Goal: Transaction & Acquisition: Purchase product/service

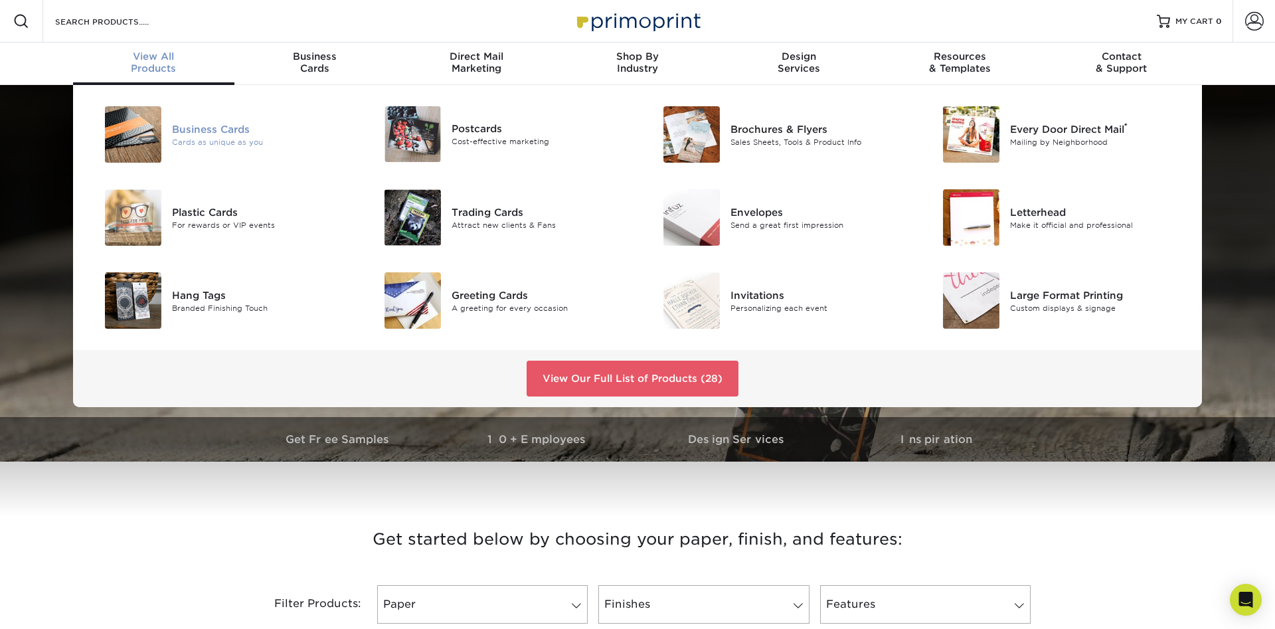
click at [139, 132] on img at bounding box center [133, 134] width 56 height 56
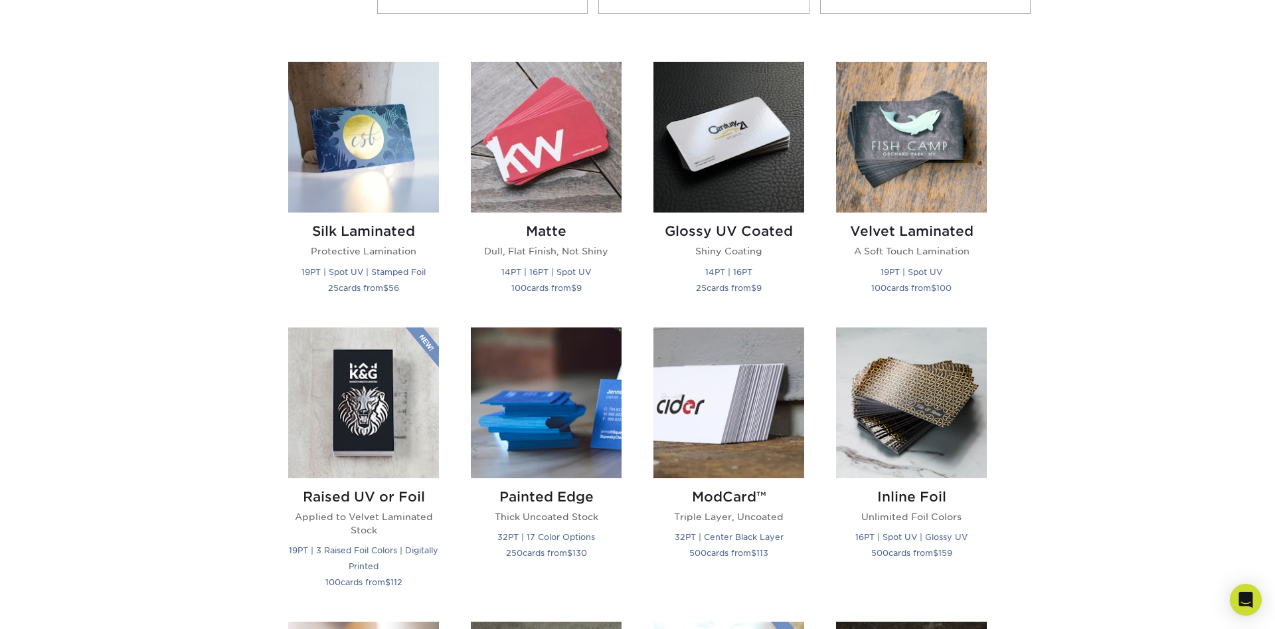
scroll to position [677, 0]
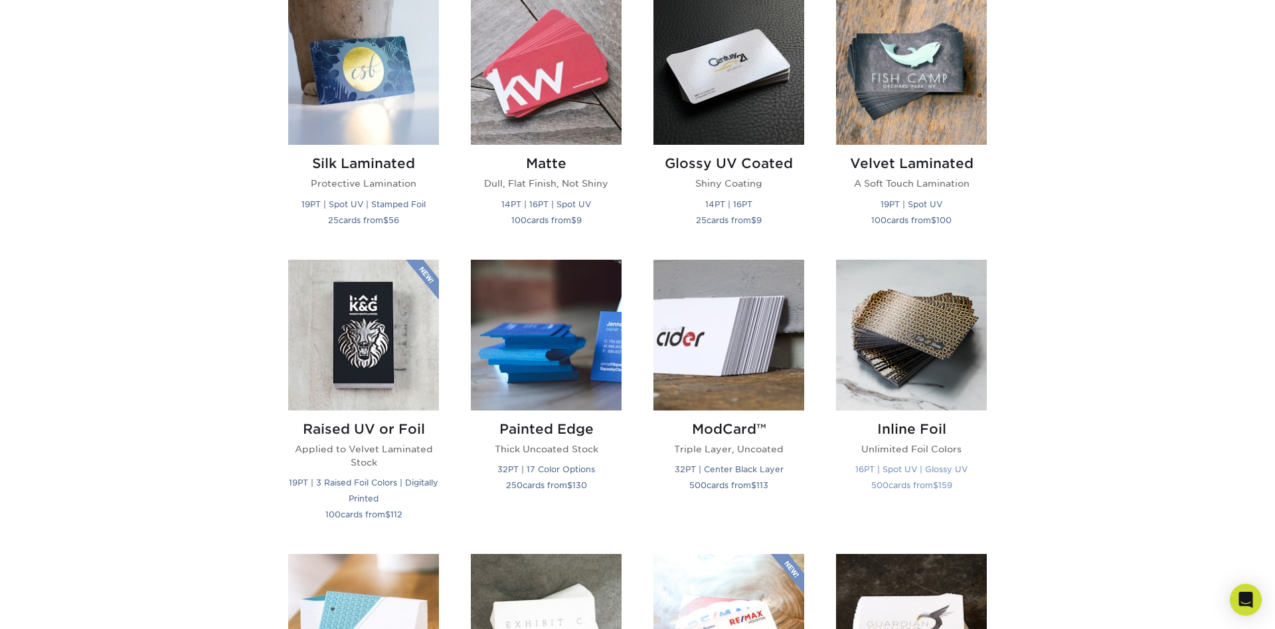
click at [926, 340] on img at bounding box center [911, 335] width 151 height 151
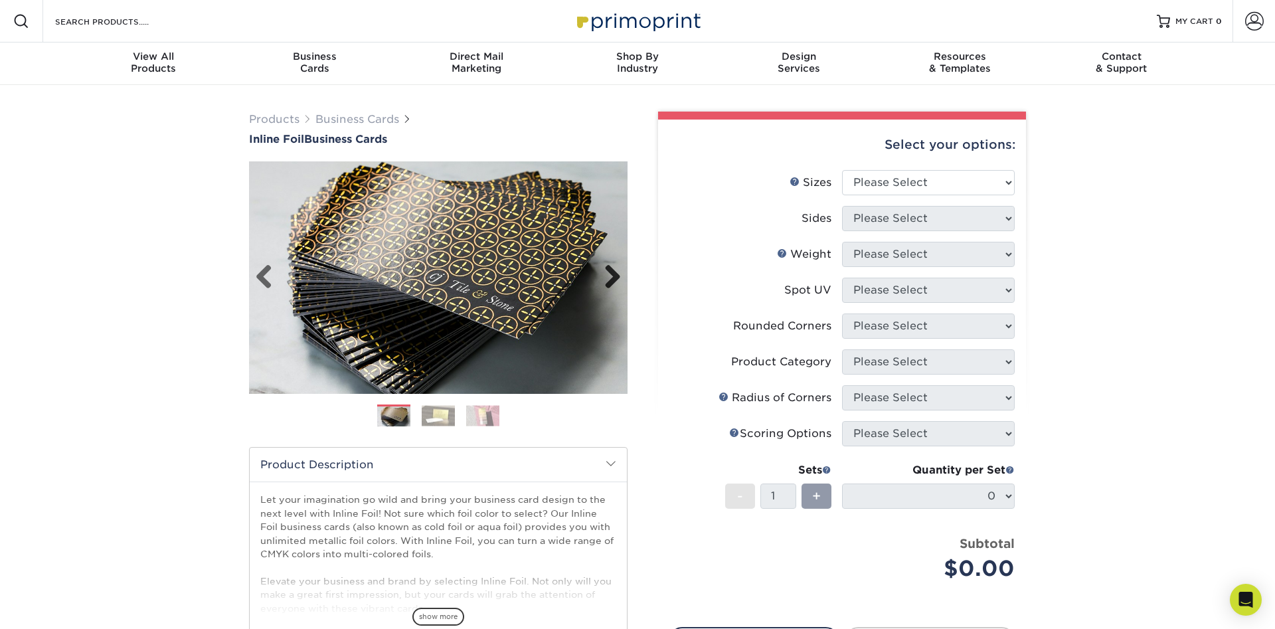
click at [610, 280] on link "Next" at bounding box center [607, 277] width 27 height 27
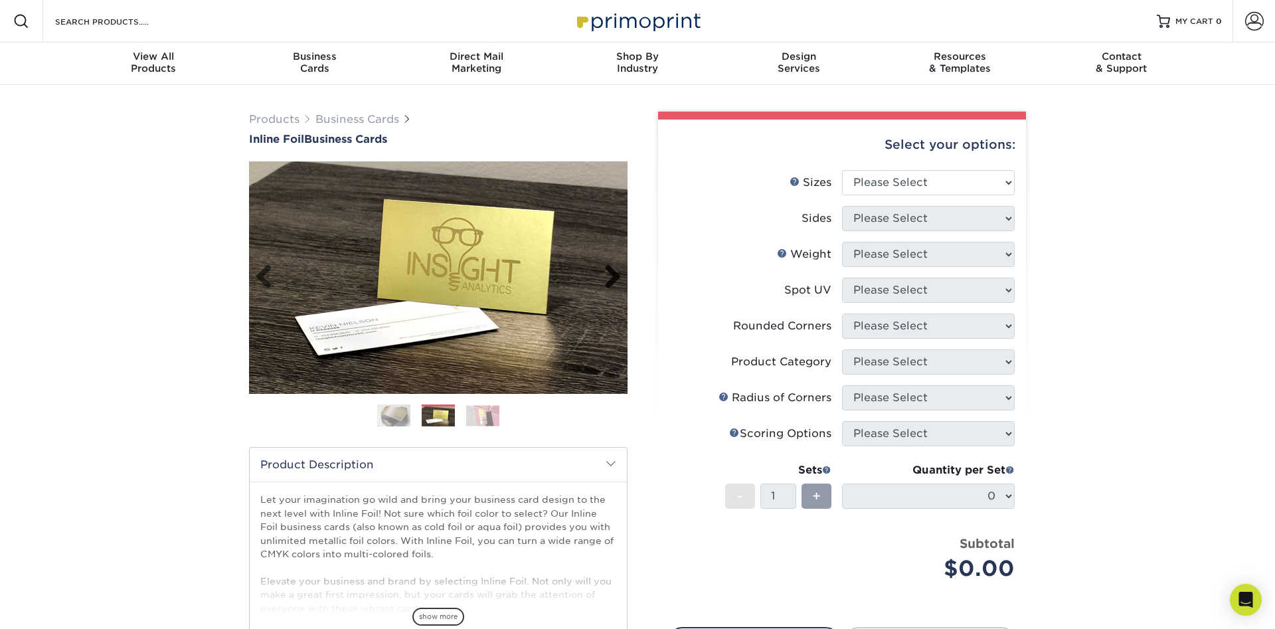
click at [611, 280] on link "Next" at bounding box center [607, 277] width 27 height 27
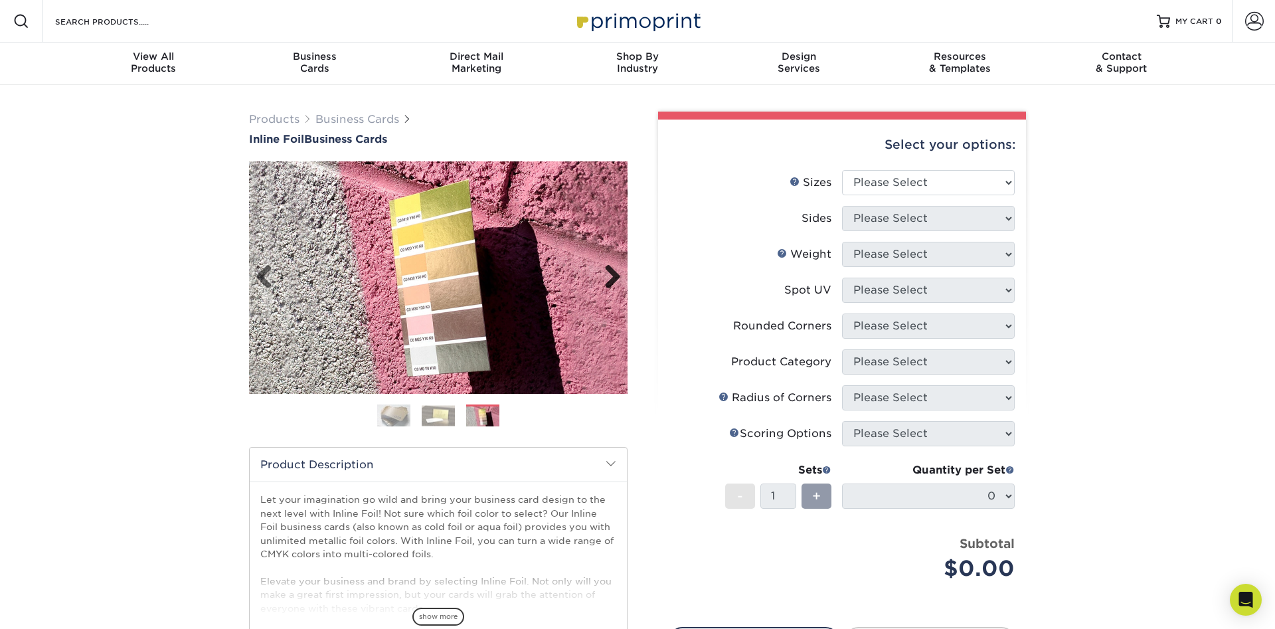
click at [611, 280] on link "Next" at bounding box center [607, 277] width 27 height 27
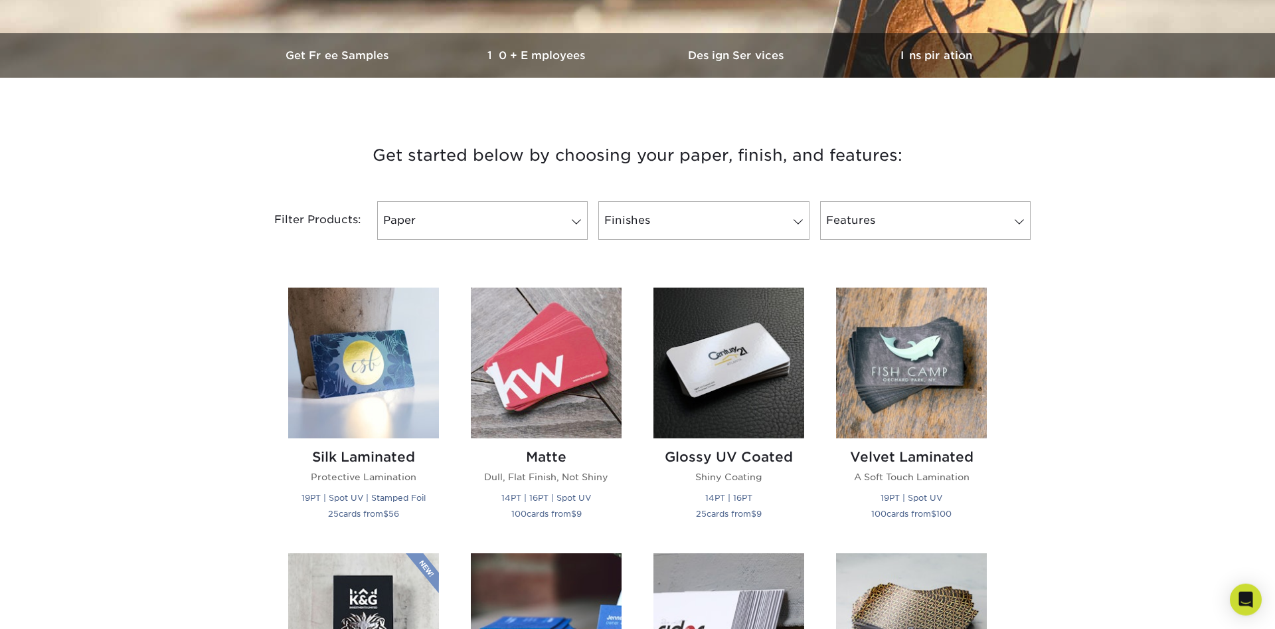
scroll to position [406, 0]
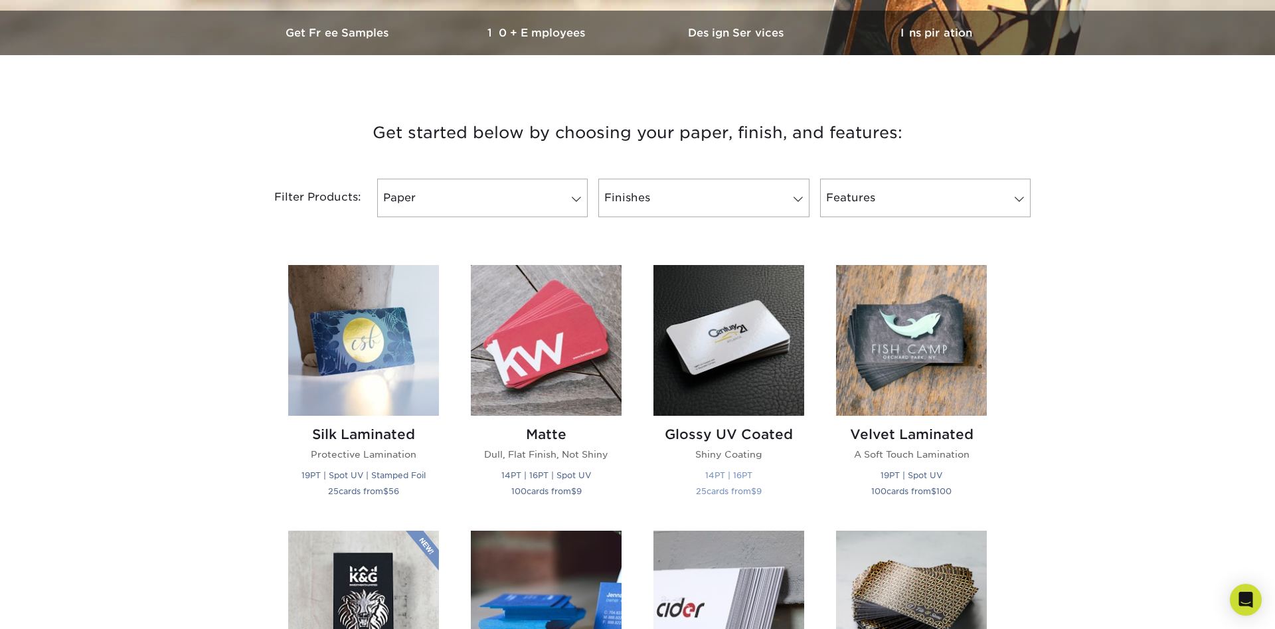
click at [735, 357] on img at bounding box center [728, 340] width 151 height 151
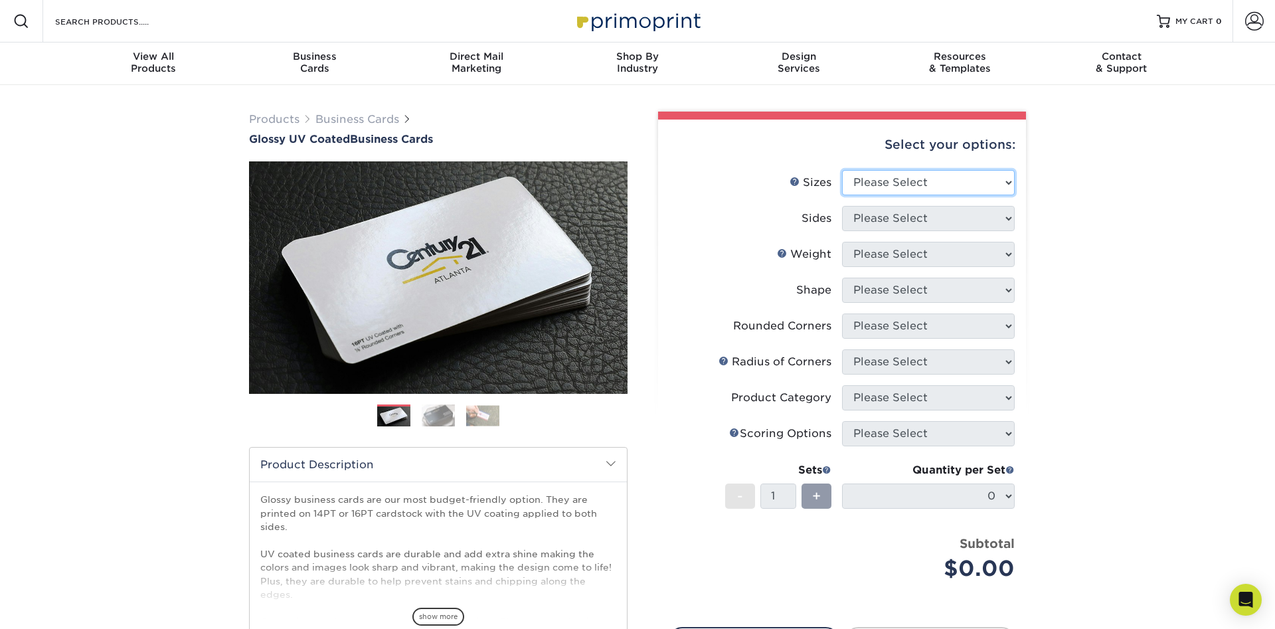
click at [842, 170] on select "Please Select 1.5" x 3.5" - Mini 1.75" x 3.5" - Mini 2" x 2" - Square 2" x 3" -…" at bounding box center [928, 182] width 173 height 25
select select "2.00x3.50"
click option "2" x 3.5" - Standard" at bounding box center [0, 0] width 0 height 0
click at [842, 206] on select "Please Select Print Both Sides Print Front Only" at bounding box center [928, 218] width 173 height 25
select select "13abbda7-1d64-4f25-8bb2-c179b224825d"
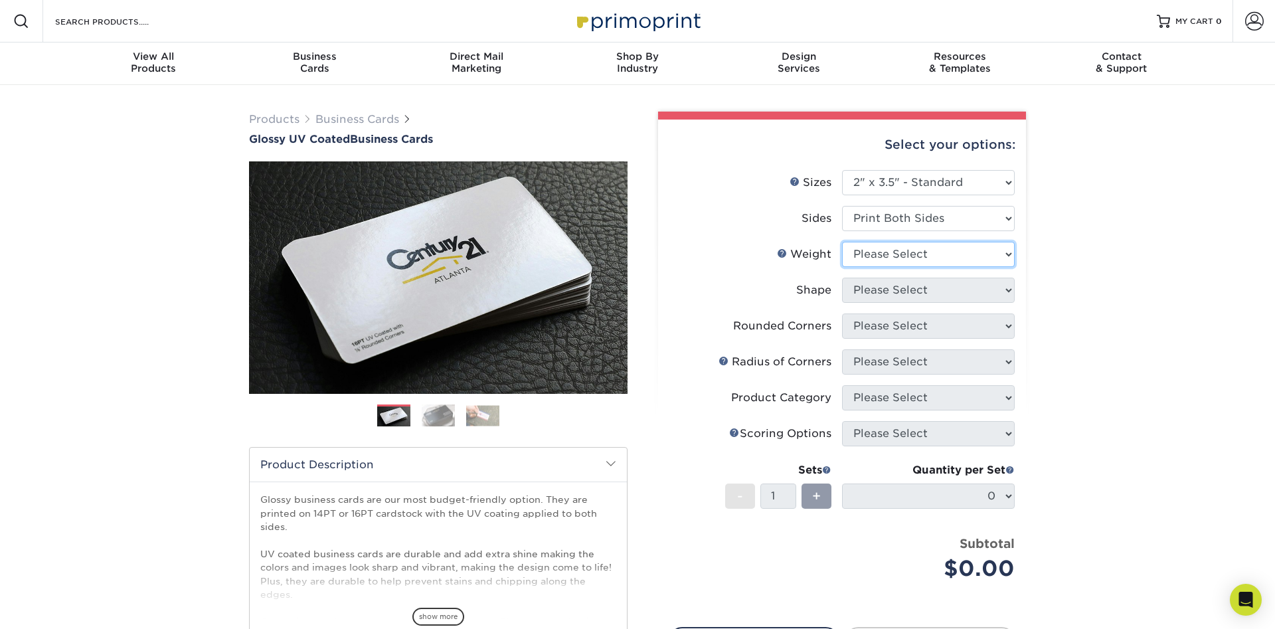
click at [842, 242] on select "Please Select 16PT 14PT" at bounding box center [928, 254] width 173 height 25
select select "16PT"
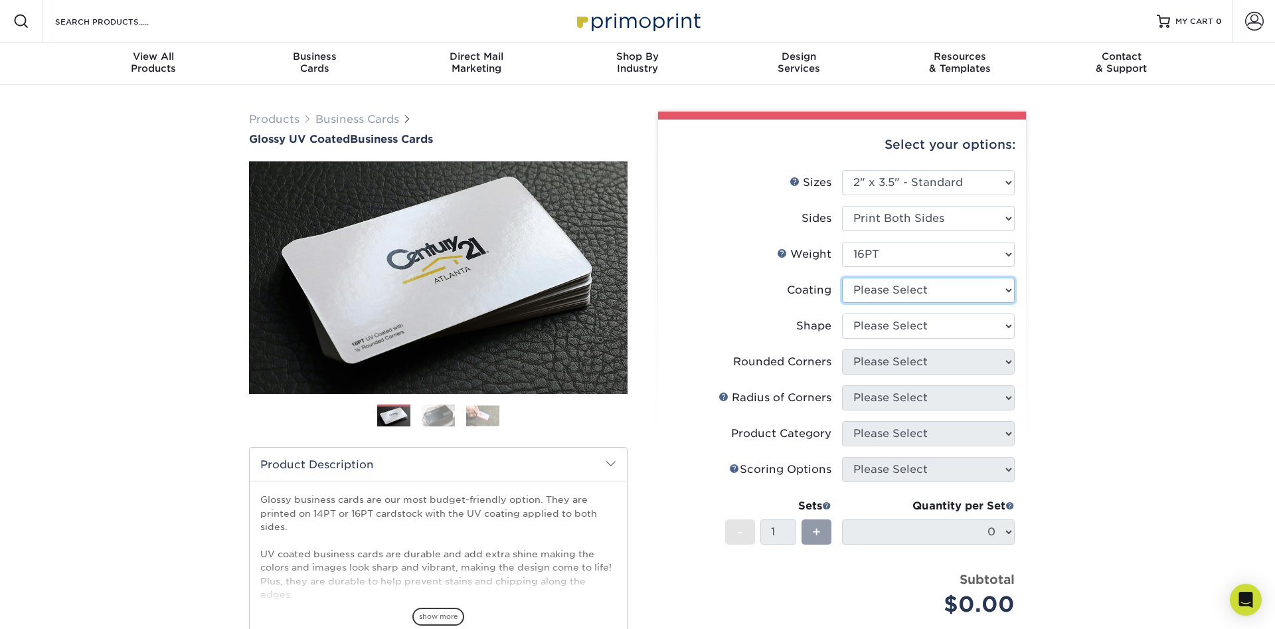
click at [842, 278] on select at bounding box center [928, 290] width 173 height 25
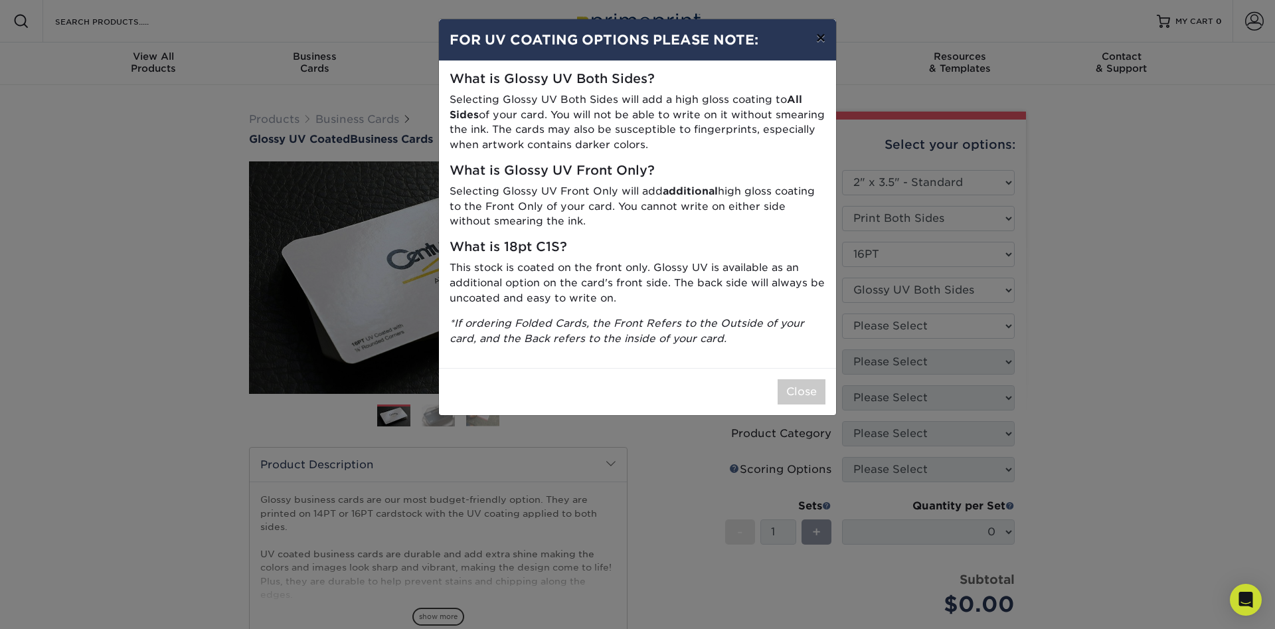
click at [822, 43] on button "×" at bounding box center [821, 37] width 31 height 37
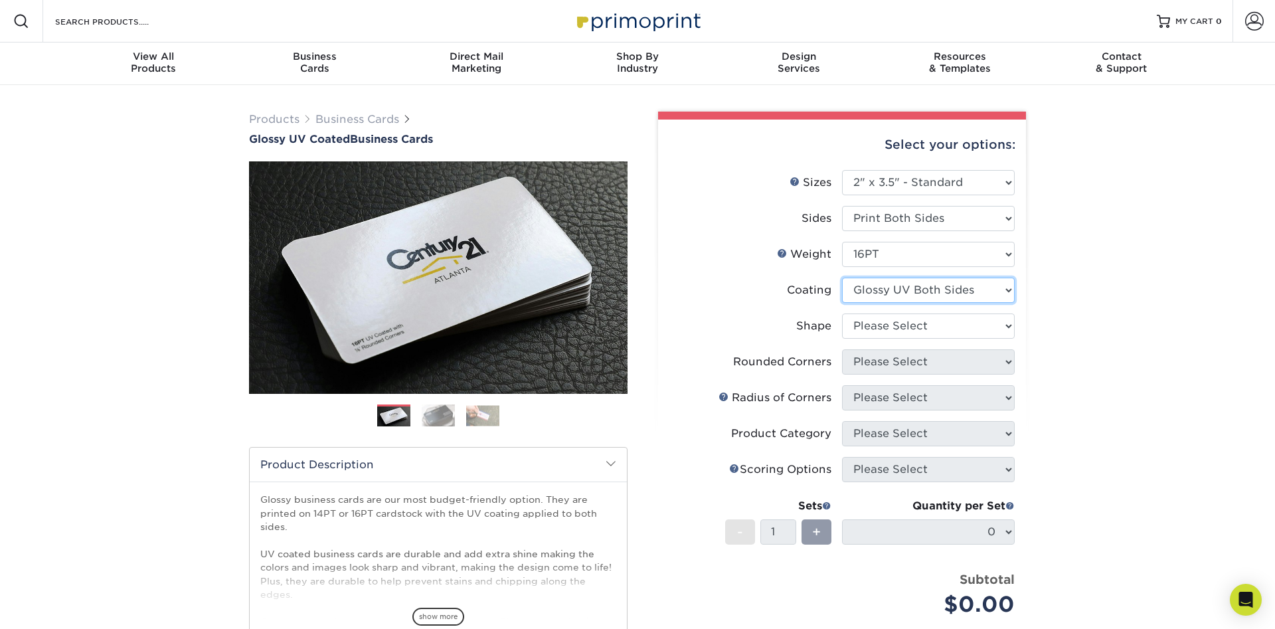
click at [842, 278] on select at bounding box center [928, 290] width 173 height 25
select select "1e8116af-acfc-44b1-83dc-8181aa338834"
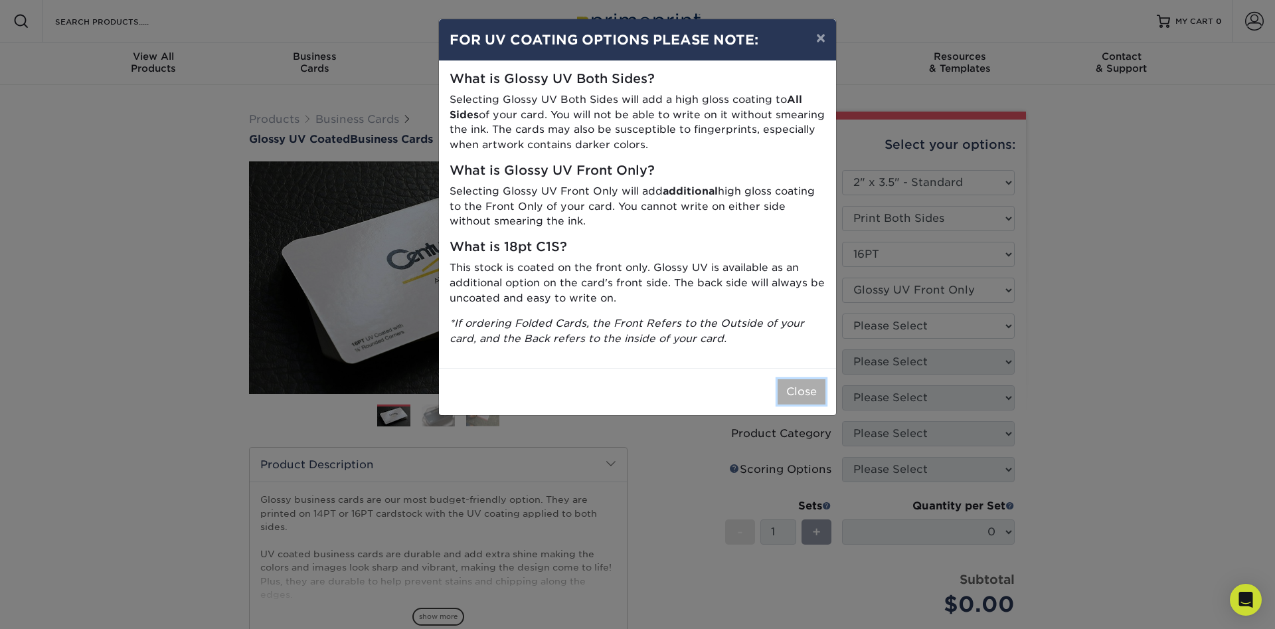
click at [804, 383] on button "Close" at bounding box center [802, 391] width 48 height 25
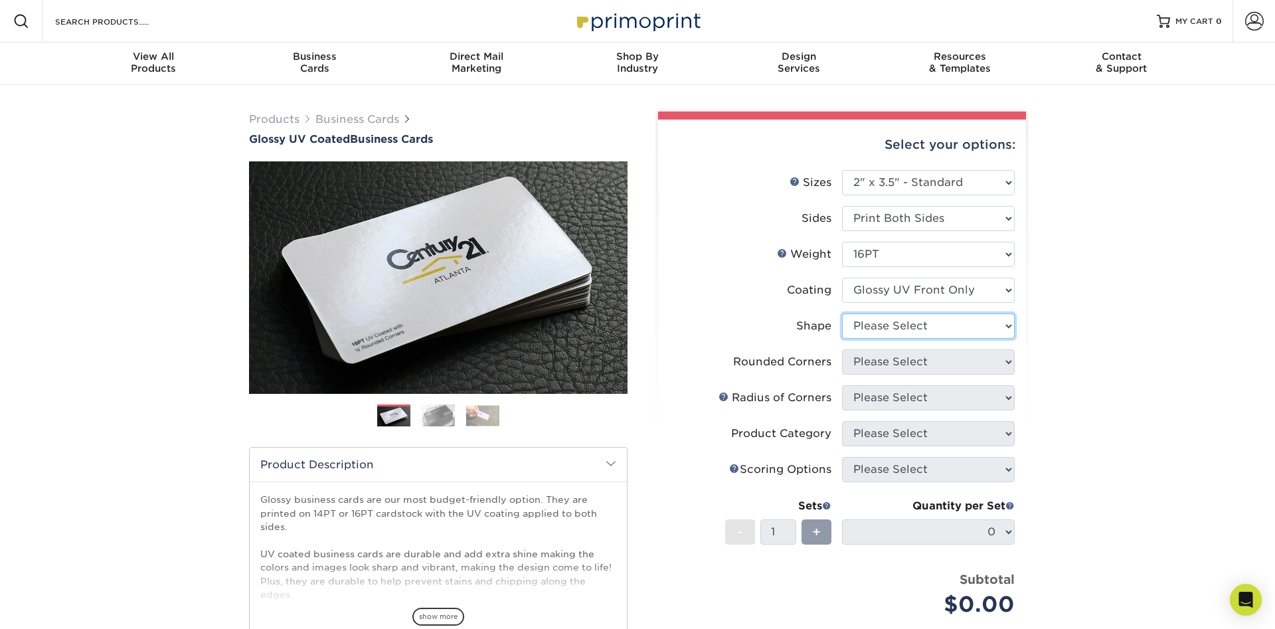
click at [842, 313] on select "Please Select Standard" at bounding box center [928, 325] width 173 height 25
select select "standard"
click at [842, 349] on select "Please Select Yes - Round 2 Corners Yes - Round 4 Corners No" at bounding box center [928, 361] width 173 height 25
select select "7672df9e-0e0a-464d-8e1f-920c575e4da3"
click option "Yes - Round 4 Corners" at bounding box center [0, 0] width 0 height 0
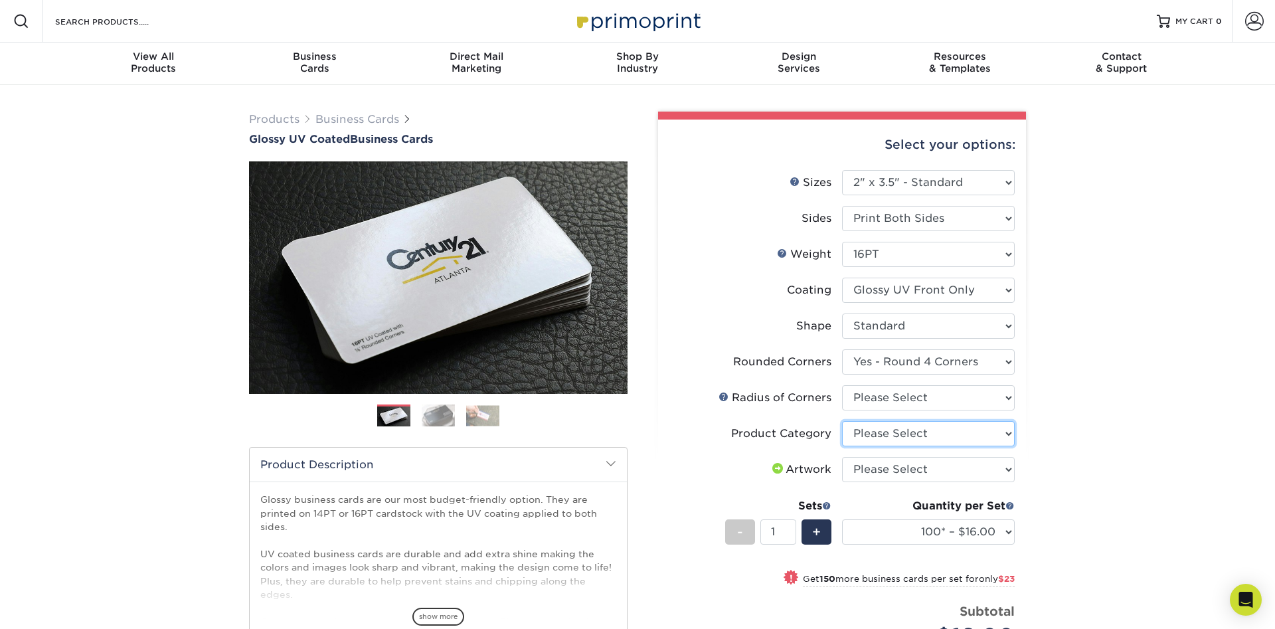
click at [842, 421] on select "Please Select Business Cards" at bounding box center [928, 433] width 173 height 25
select select "3b5148f1-0588-4f88-a218-97bcfdce65c1"
click option "Business Cards" at bounding box center [0, 0] width 0 height 0
click at [842, 457] on select "Please Select I will upload files I need a design - $100" at bounding box center [928, 469] width 173 height 25
select select "design"
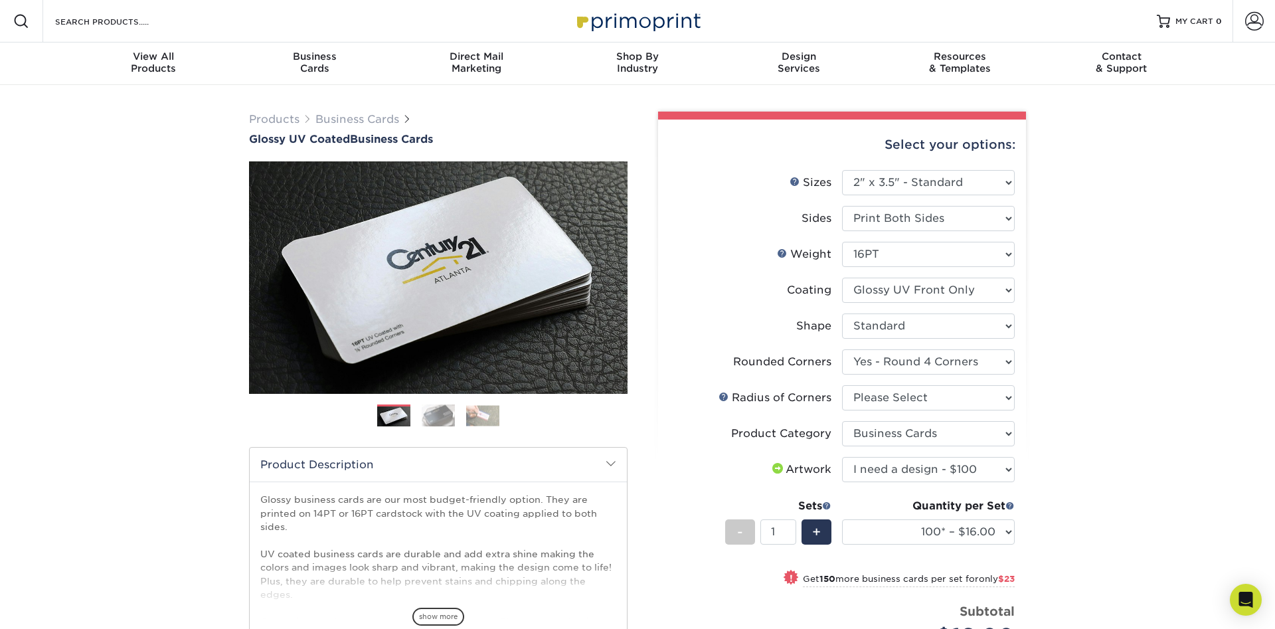
click option "I need a design - $100" at bounding box center [0, 0] width 0 height 0
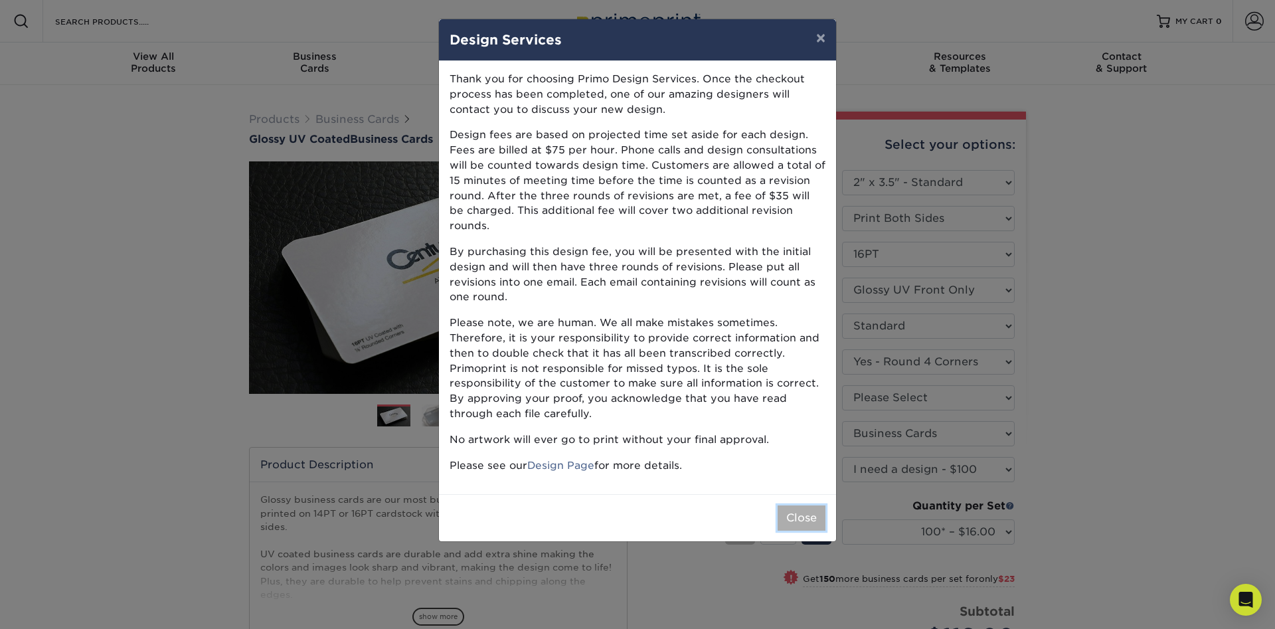
click at [813, 507] on button "Close" at bounding box center [802, 517] width 48 height 25
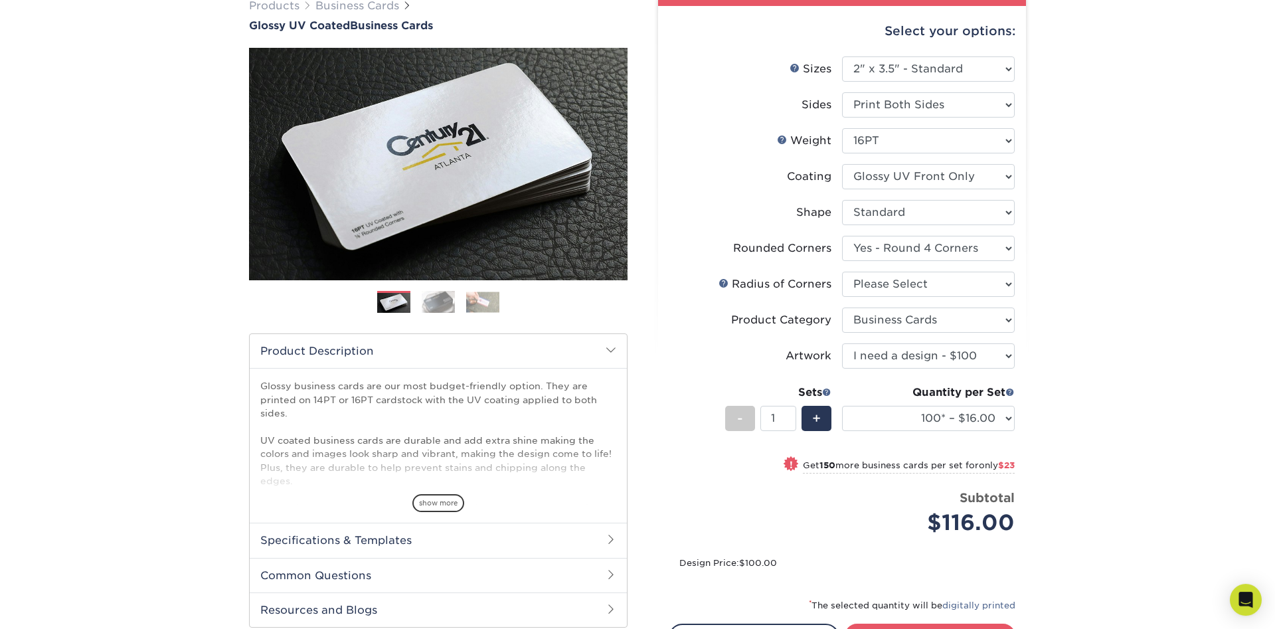
scroll to position [135, 0]
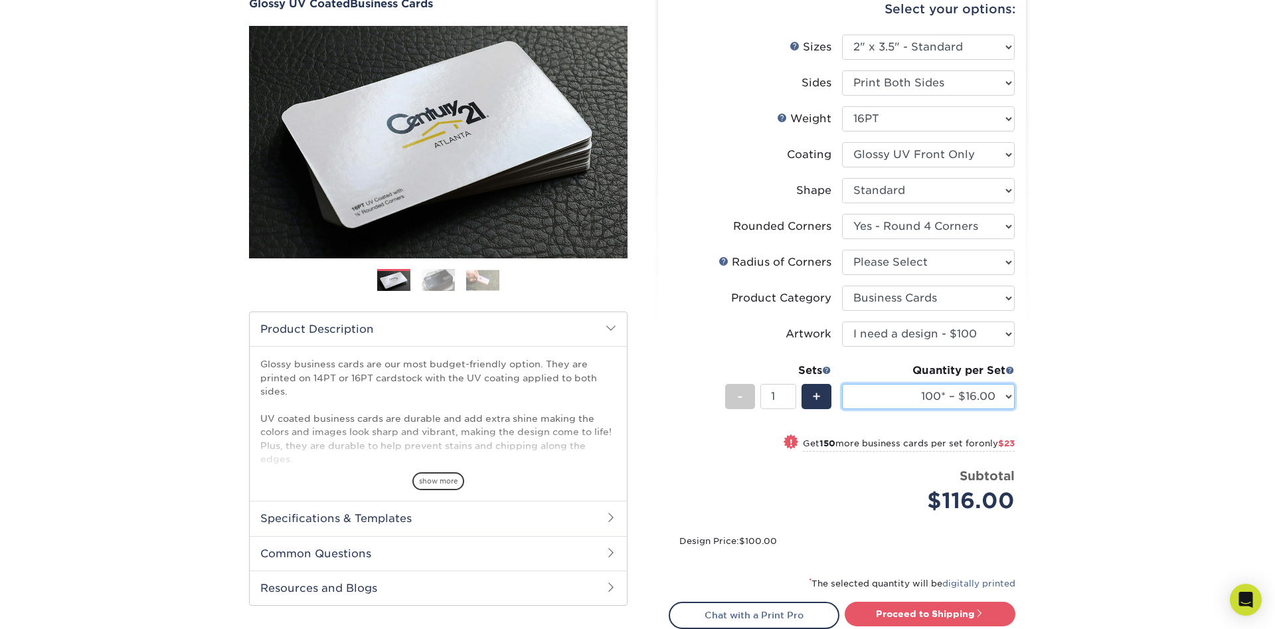
click at [842, 384] on select "100* – $16.00 250* – $39.00 500 – $77.00 1000 – $94.00 2500 – $173.00 5000 – $2…" at bounding box center [928, 396] width 173 height 25
